Goal: Task Accomplishment & Management: Use online tool/utility

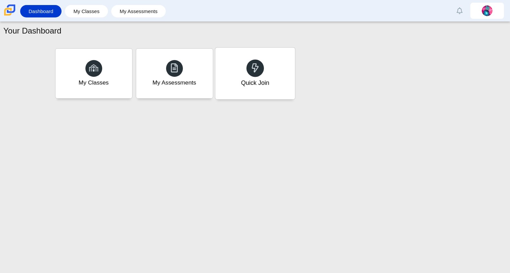
click at [230, 80] on div "Quick Join" at bounding box center [255, 74] width 80 height 52
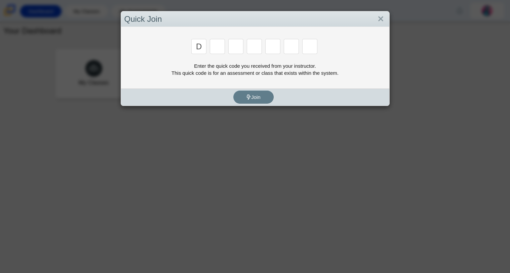
type input "D"
type input "A"
type input "W"
type input "N"
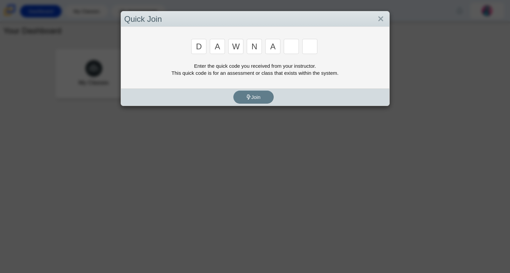
type input "A"
type input "Y"
type input "3"
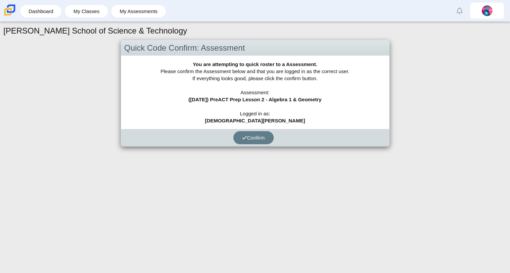
click at [241, 177] on div "[PERSON_NAME] School of Science & Technology Quick Code Confirm: Assessment You…" at bounding box center [255, 148] width 510 height 252
click at [239, 142] on button "Confirm" at bounding box center [253, 137] width 40 height 13
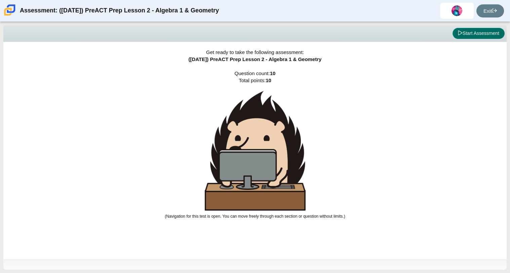
click at [489, 36] on button "Start Assessment" at bounding box center [478, 33] width 52 height 11
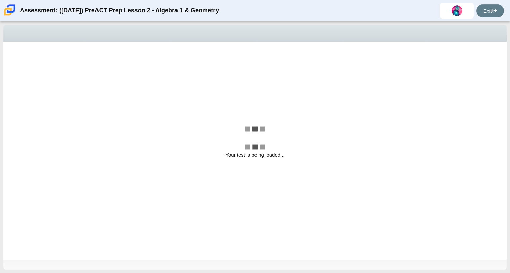
select select "96b71634-eacb-4f7e-8aef-411727d9bcba"
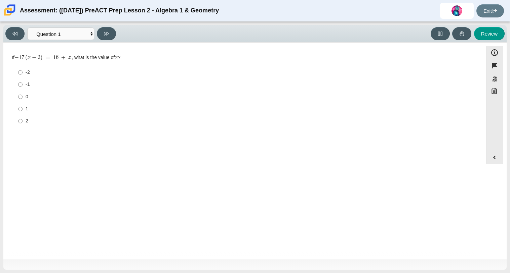
click at [23, 105] on label "1 1" at bounding box center [243, 109] width 460 height 12
click at [23, 105] on input "1 1" at bounding box center [20, 109] width 4 height 12
radio input "true"
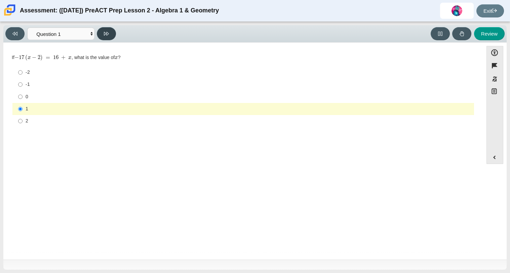
click at [107, 29] on button at bounding box center [106, 33] width 19 height 13
select select "489dcffd-4e6a-49cf-a9d6-ad1d4a911a4e"
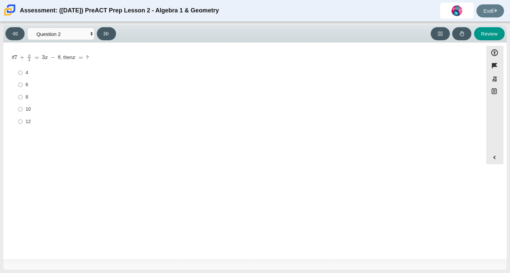
click at [26, 88] on div "6" at bounding box center [248, 85] width 445 height 7
click at [23, 88] on input "6 6" at bounding box center [20, 85] width 4 height 12
radio input "true"
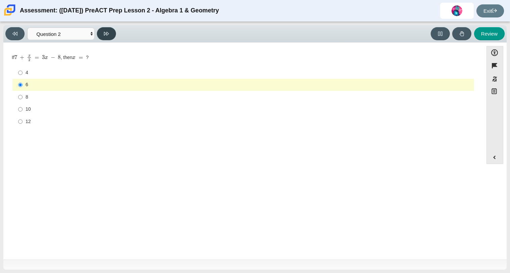
click at [105, 33] on icon at bounding box center [106, 33] width 5 height 5
select select "97f4f5fa-a52e-4fed-af51-565bfcdf47cb"
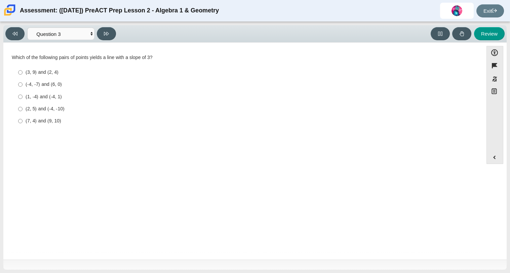
click at [24, 124] on label "(7, 4) and (9, 10) (7, 4) and (9, 10)" at bounding box center [243, 121] width 460 height 12
click at [23, 124] on input "(7, 4) and (9, 10) (7, 4) and (9, 10)" at bounding box center [20, 121] width 4 height 12
radio input "true"
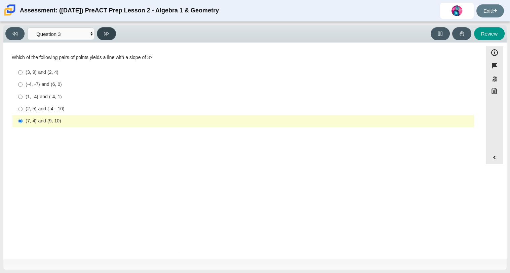
click at [113, 30] on button at bounding box center [106, 33] width 19 height 13
select select "bbf5d072-3e0b-44c4-9a12-6e7c9033f65b"
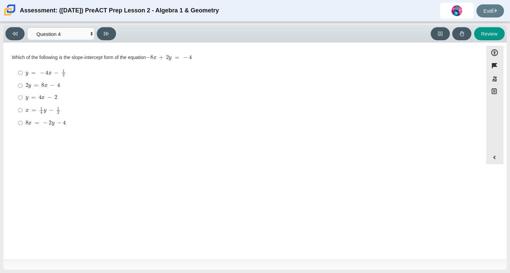
click at [0, 80] on div "Viewing Question 4 of 10 in Pacing Mode Questions Question 1 Question 2 Questio…" at bounding box center [255, 148] width 510 height 252
click at [17, 93] on label "y = 4 x − 2 y = 4 x − 2" at bounding box center [243, 98] width 460 height 12
click at [18, 93] on input "y = 4 x − 2 y = 4 x − 2" at bounding box center [20, 98] width 4 height 12
radio input "true"
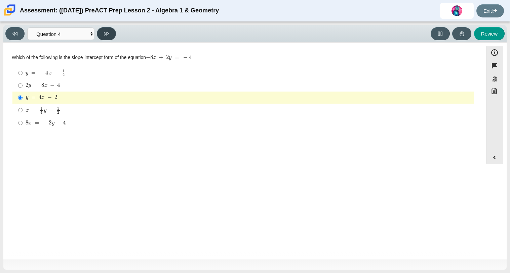
click at [107, 39] on button at bounding box center [106, 33] width 19 height 13
select select "ec95ace6-bebc-42b8-9428-40567494d4da"
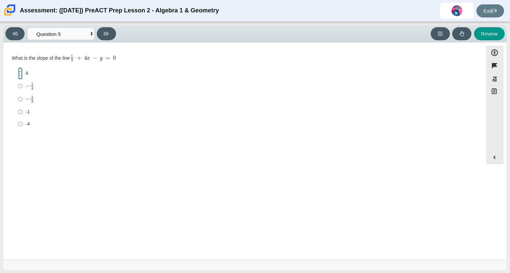
click at [19, 72] on input "4 4" at bounding box center [20, 74] width 4 height 12
radio input "true"
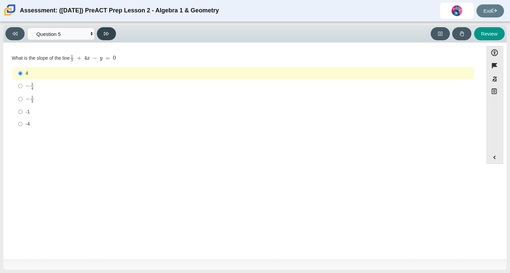
click at [111, 32] on button at bounding box center [106, 33] width 19 height 13
select select "ed62e223-81bd-4cbf-ab48-ab975844bd1f"
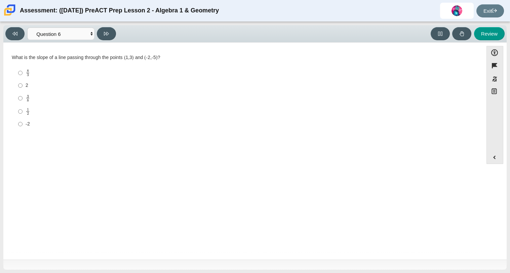
click at [16, 76] on label "8 3 8 thirds" at bounding box center [243, 73] width 460 height 13
click at [18, 76] on input "8 3 8 thirds" at bounding box center [20, 73] width 4 height 13
radio input "true"
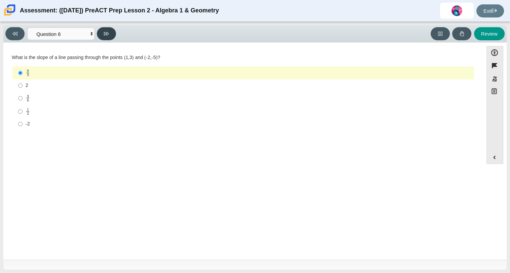
click at [106, 29] on button at bounding box center [106, 33] width 19 height 13
select select "210571de-36a6-4d8e-a361-ceff8ef801dc"
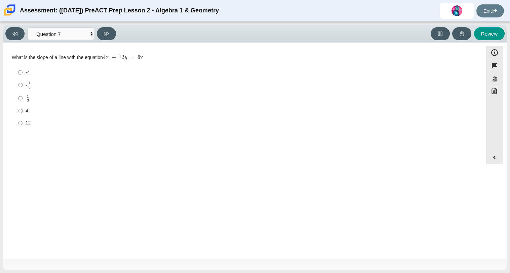
click at [29, 124] on div "12" at bounding box center [248, 123] width 445 height 7
click at [23, 124] on input "12 12" at bounding box center [20, 123] width 4 height 12
radio input "true"
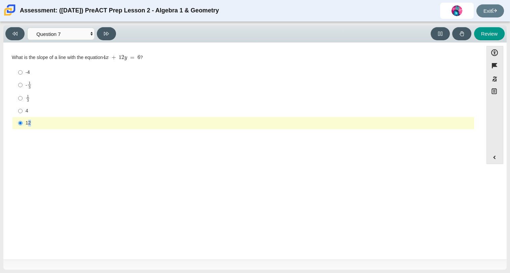
click at [32, 123] on div "12" at bounding box center [248, 123] width 445 height 7
click at [28, 101] on mjx-c "Assessment items" at bounding box center [28, 100] width 2 height 3
click at [23, 101] on input "1 3 1 third" at bounding box center [20, 98] width 4 height 13
radio input "true"
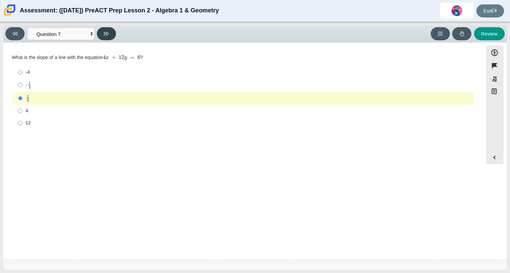
click at [111, 35] on button at bounding box center [106, 33] width 19 height 13
select select "ce81fe10-bf29-4b5e-8bd7-4f47f2fed4d8"
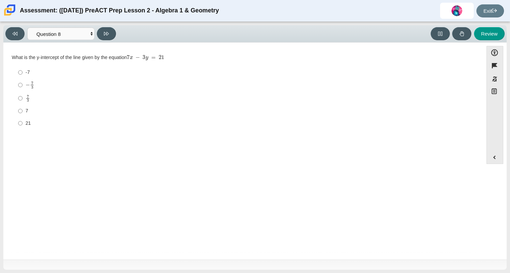
click at [35, 92] on label "7 3 7 thirds" at bounding box center [243, 98] width 460 height 13
click at [23, 92] on input "7 3 7 thirds" at bounding box center [20, 98] width 4 height 13
radio input "true"
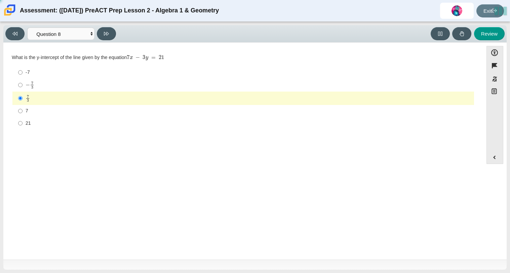
click at [28, 86] on mjx-c "Assessment items" at bounding box center [28, 85] width 4 height 4
click at [23, 86] on input "− 7 3 negative 7 thirds" at bounding box center [20, 85] width 4 height 13
radio input "true"
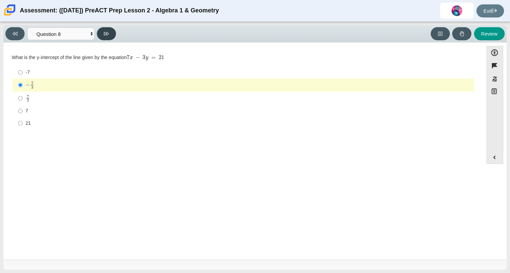
click at [105, 39] on button at bounding box center [106, 33] width 19 height 13
select select "14773eaf-2ca1-47ae-afe7-a624a56f34b3"
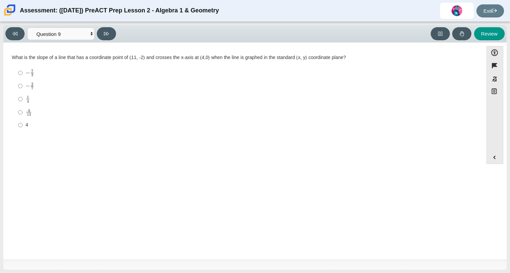
click at [26, 79] on mjx-container "− 2 7" at bounding box center [30, 85] width 9 height 13
click at [23, 80] on input "− 2 7 negative 2 sevenths" at bounding box center [20, 86] width 4 height 13
radio input "true"
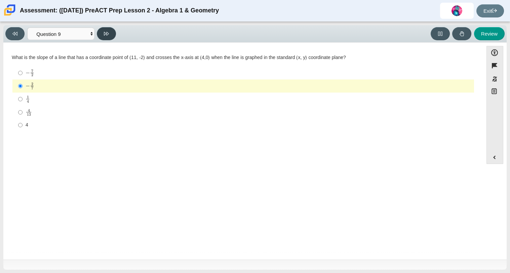
click at [110, 30] on button at bounding box center [106, 33] width 19 height 13
select select "89427bb7-e313-4f00-988f-8b8255897029"
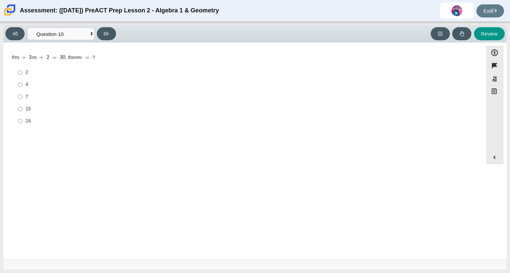
click at [27, 98] on div "7" at bounding box center [248, 97] width 445 height 7
click at [23, 98] on input "7 7" at bounding box center [20, 97] width 4 height 12
radio input "true"
